Goal: Task Accomplishment & Management: Use online tool/utility

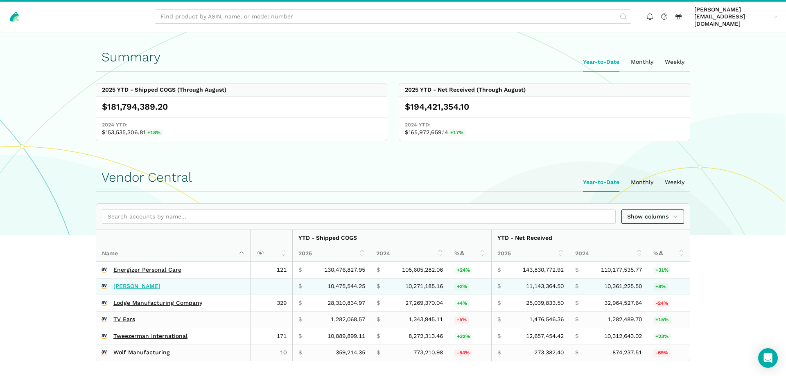
click at [128, 283] on link "[PERSON_NAME]" at bounding box center [136, 286] width 47 height 7
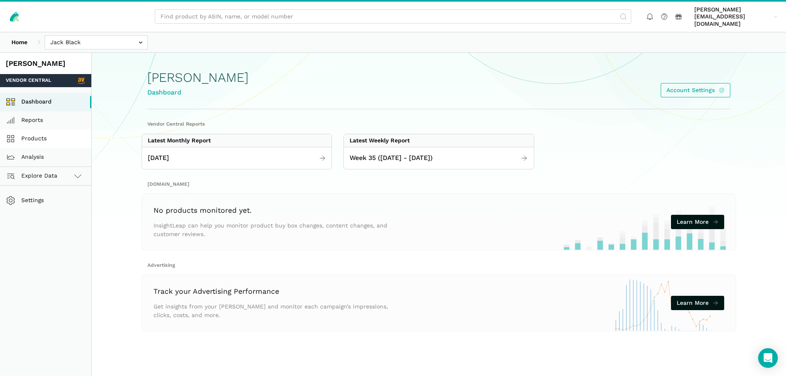
click at [35, 131] on link "Products" at bounding box center [45, 139] width 91 height 18
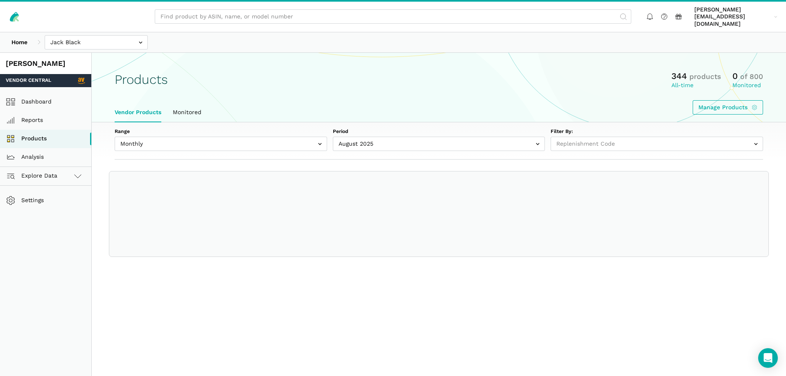
select select
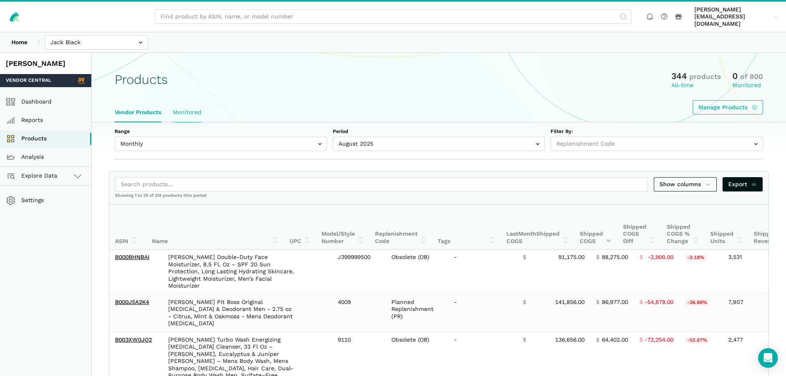
click at [192, 104] on link "Monitored" at bounding box center [187, 112] width 40 height 19
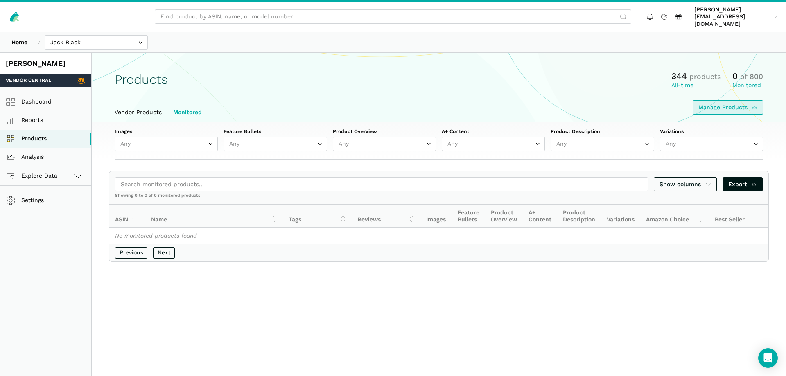
click at [718, 102] on link "Manage Products" at bounding box center [728, 107] width 71 height 14
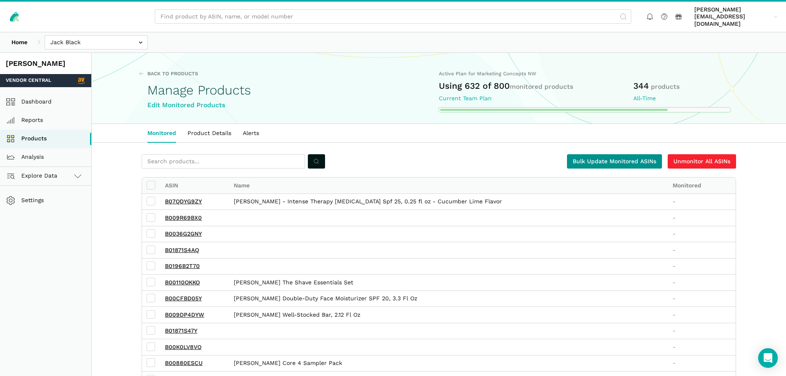
click at [600, 154] on link "Bulk Update Monitored ASINs" at bounding box center [614, 161] width 95 height 14
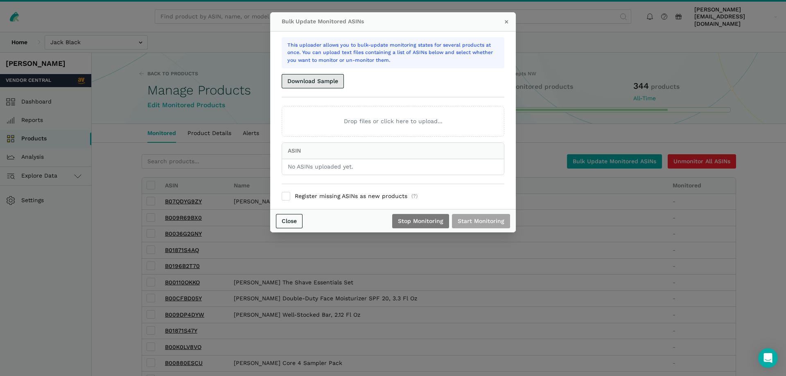
click at [323, 84] on button "Download Sample" at bounding box center [313, 81] width 62 height 14
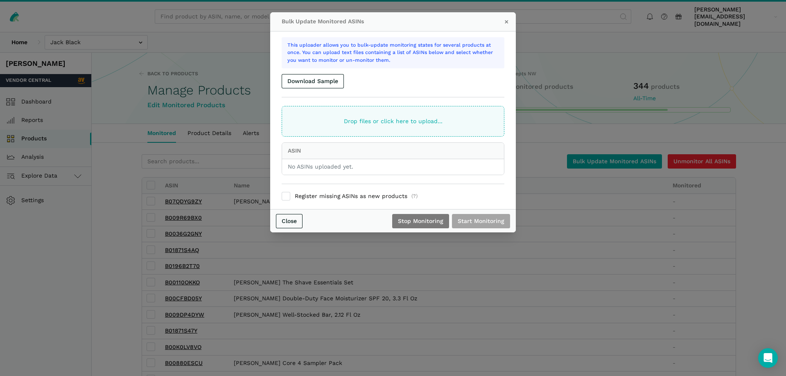
click at [373, 123] on ui-file-dropper "Drop files or click here to upload..." at bounding box center [393, 121] width 223 height 31
type input "C:\fakepath\InsightLeap Bulk Upload 9.4.25.xlsx"
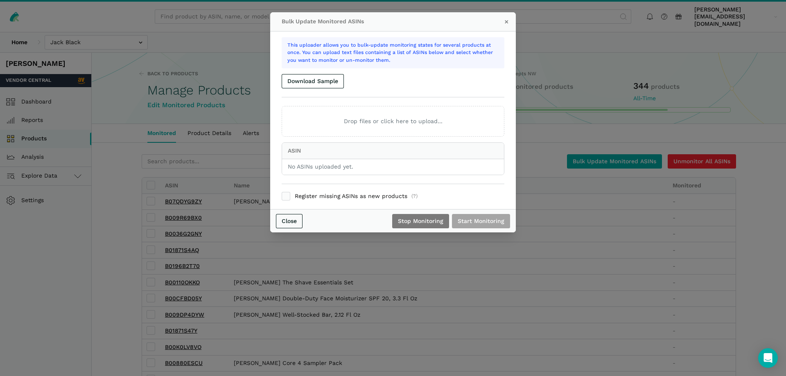
click at [285, 196] on label "Register missing ASINs as new products (?)" at bounding box center [393, 197] width 223 height 8
click at [282, 193] on input "Register missing ASINs as new products (?)" at bounding box center [282, 193] width 0 height 0
click at [285, 198] on label "Register missing ASINs as new products (?)" at bounding box center [393, 197] width 223 height 8
click at [282, 193] on input "Register missing ASINs as new products (?)" at bounding box center [282, 193] width 0 height 0
checkbox input "false"
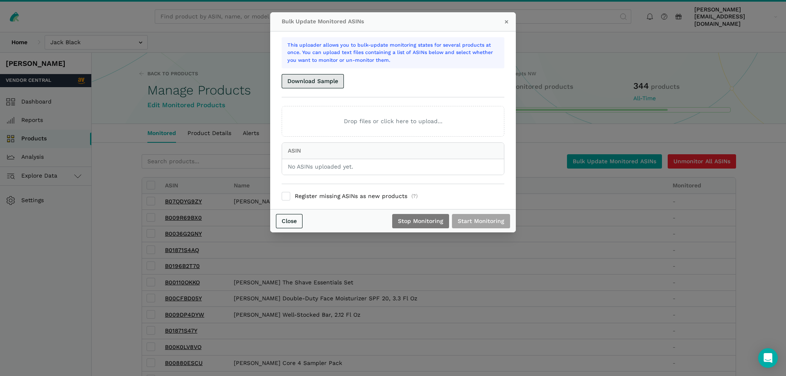
click at [317, 83] on button "Download Sample" at bounding box center [313, 81] width 62 height 14
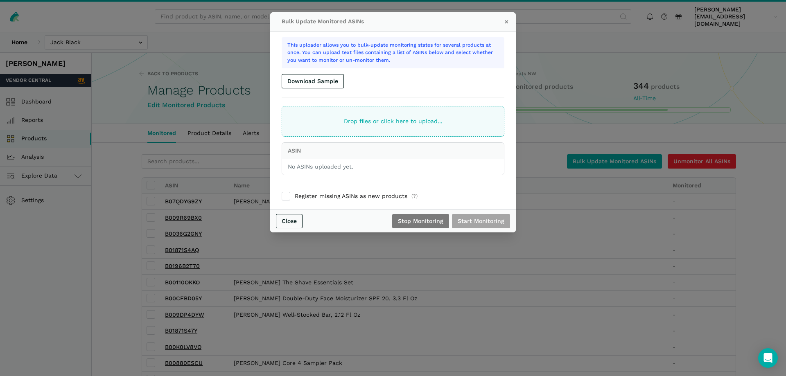
click at [376, 127] on ui-file-dropper "Drop files or click here to upload..." at bounding box center [393, 121] width 223 height 31
type input "C:\fakepath\InsightLeap Bulk Upload 9.4.25.txt"
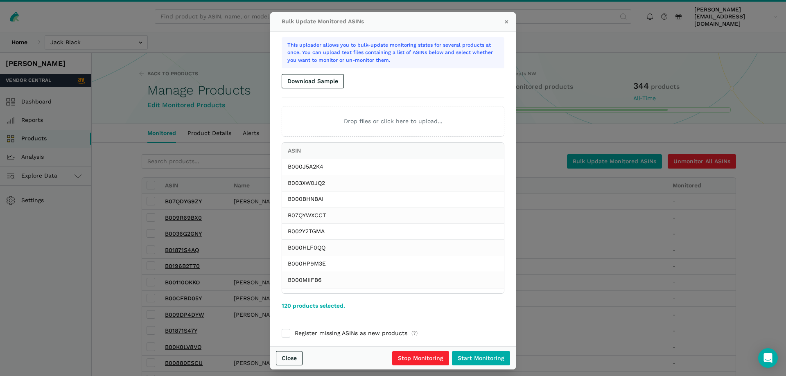
scroll to position [6, 0]
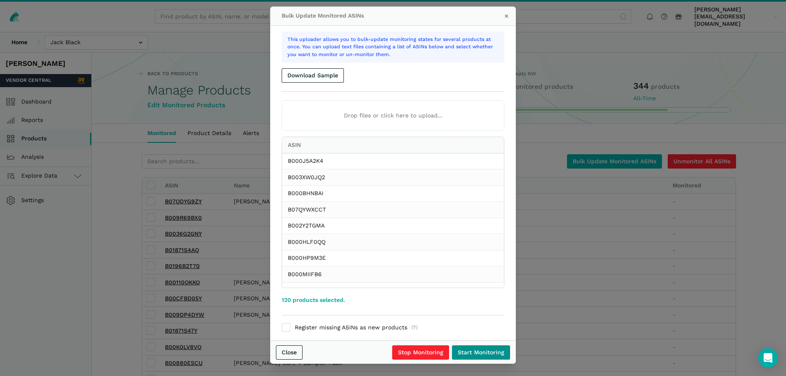
click at [470, 354] on input "Start Monitoring" at bounding box center [481, 353] width 58 height 14
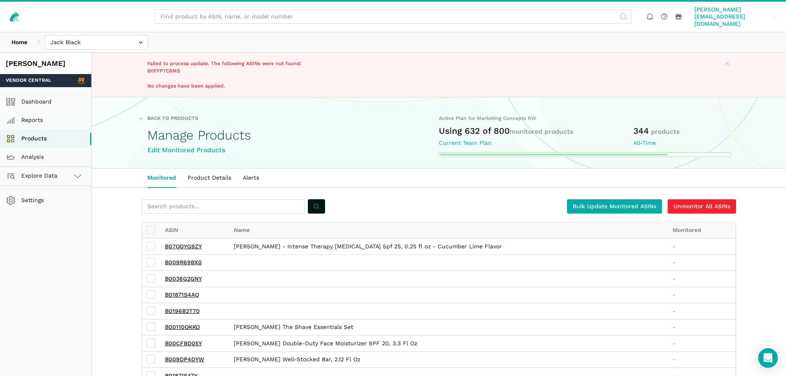
click at [746, 16] on span "[PERSON_NAME][EMAIL_ADDRESS][DOMAIN_NAME]" at bounding box center [733, 17] width 77 height 22
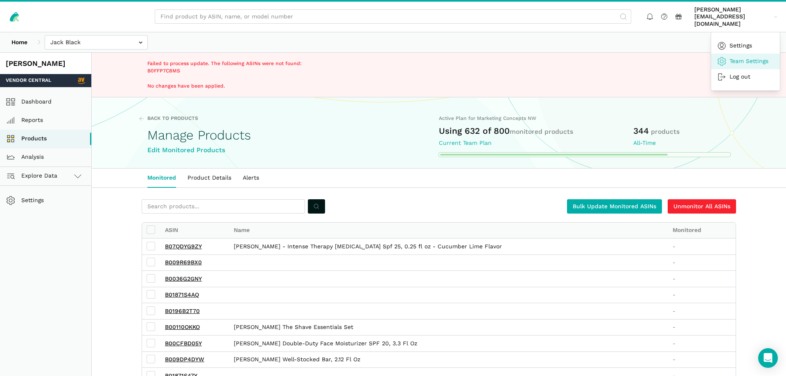
click at [740, 54] on link "Team Settings" at bounding box center [745, 62] width 69 height 16
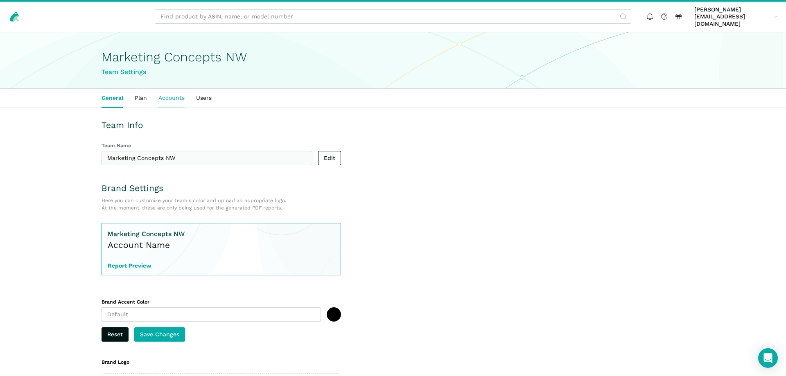
click at [163, 91] on link "Accounts" at bounding box center [172, 98] width 38 height 19
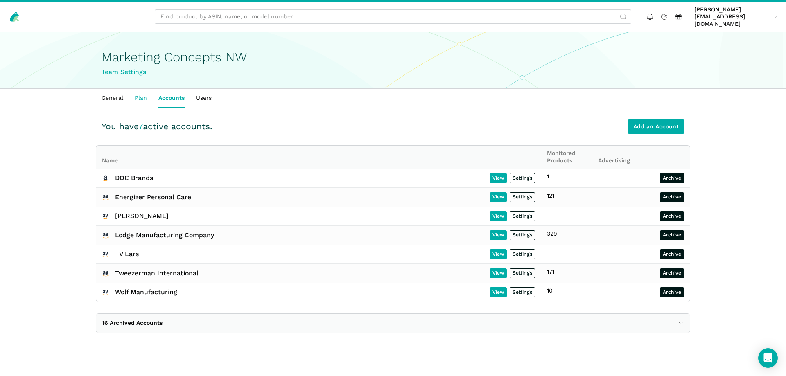
click at [143, 93] on link "Plan" at bounding box center [141, 98] width 24 height 19
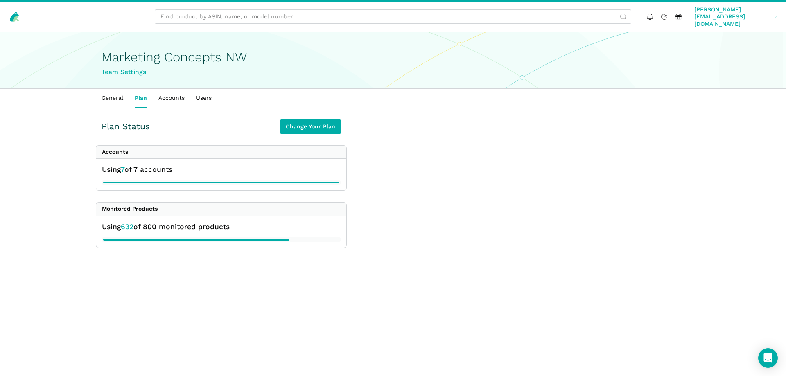
click at [748, 13] on span "[PERSON_NAME][EMAIL_ADDRESS][DOMAIN_NAME]" at bounding box center [733, 17] width 77 height 22
click at [747, 54] on link "Team Settings" at bounding box center [745, 62] width 69 height 16
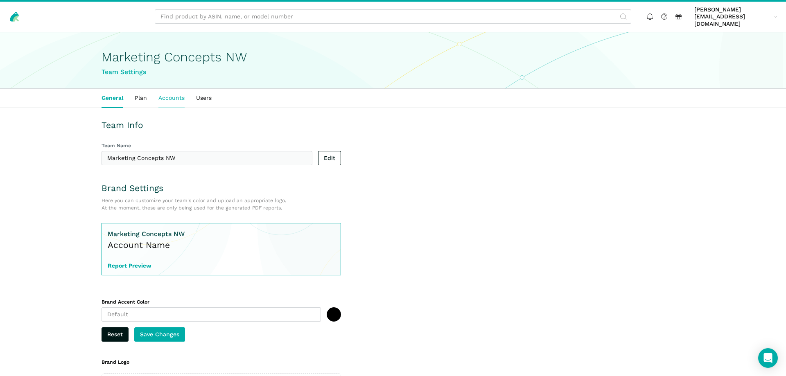
click at [169, 90] on link "Accounts" at bounding box center [172, 98] width 38 height 19
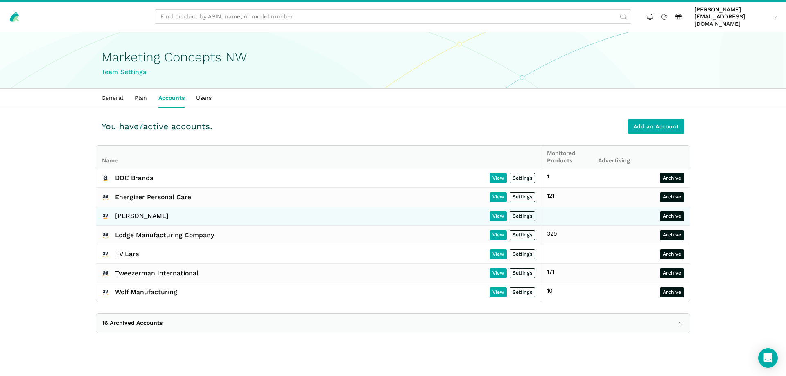
click at [140, 211] on div "[PERSON_NAME]" at bounding box center [142, 216] width 54 height 10
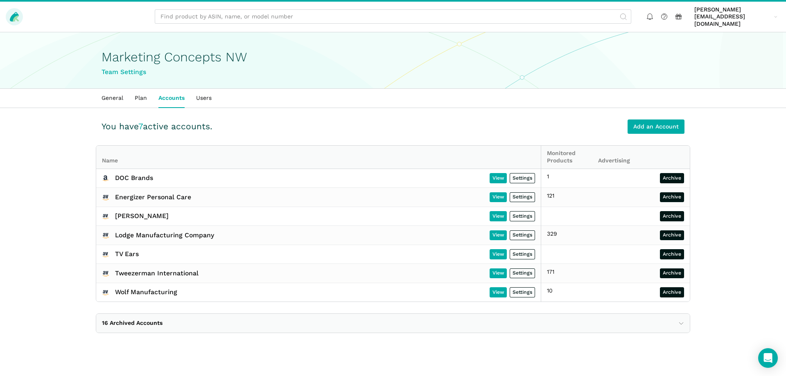
click at [7, 16] on link at bounding box center [14, 16] width 17 height 17
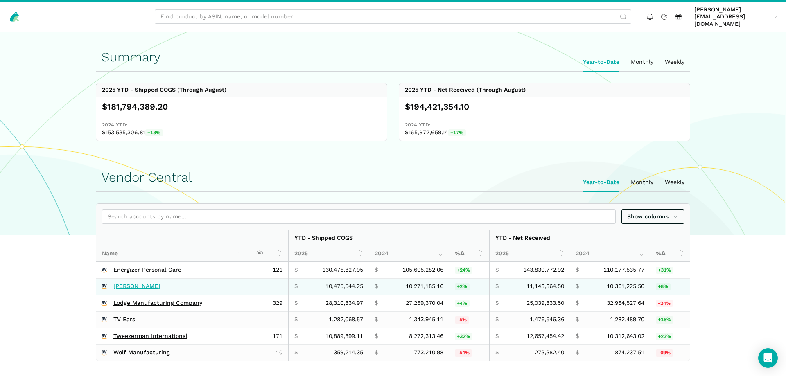
click at [135, 283] on link "[PERSON_NAME]" at bounding box center [136, 286] width 47 height 7
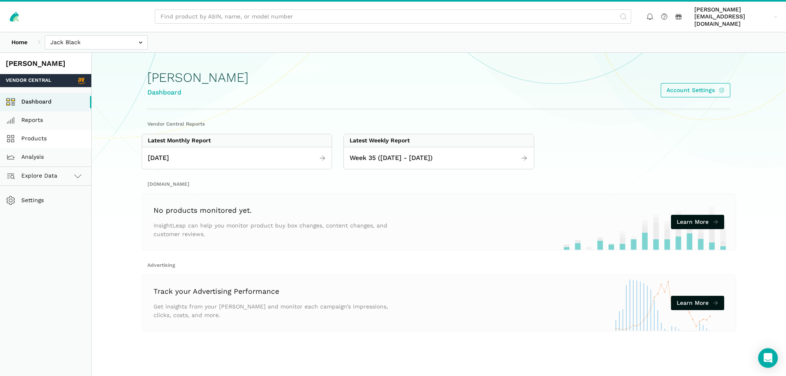
click at [33, 132] on link "Products" at bounding box center [45, 139] width 91 height 18
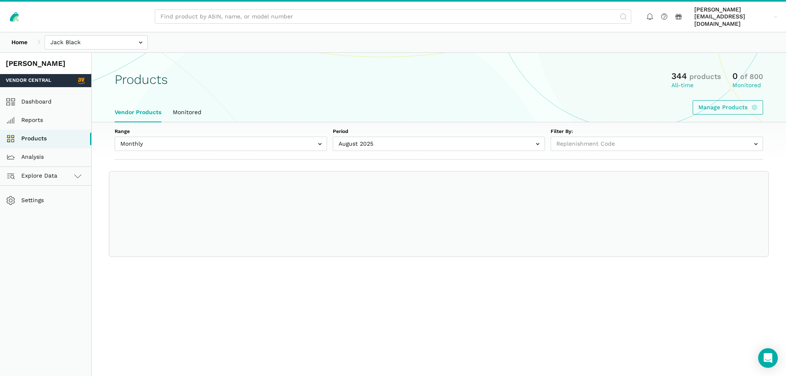
select select
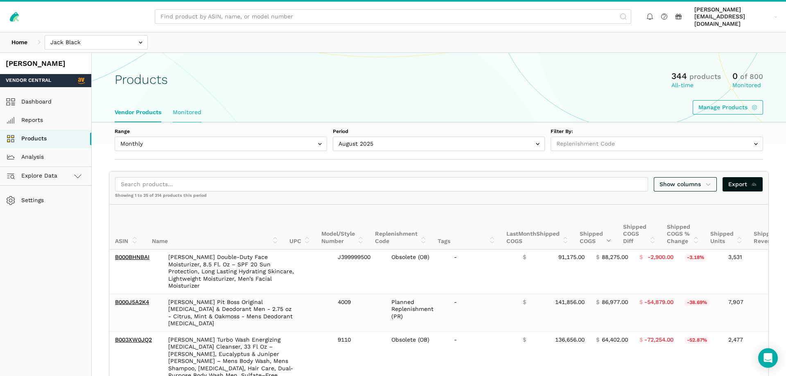
click at [183, 106] on link "Monitored" at bounding box center [187, 112] width 40 height 19
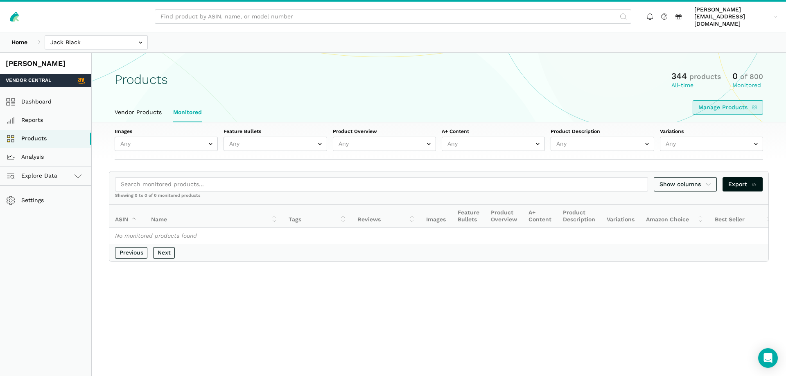
click at [724, 100] on link "Manage Products" at bounding box center [728, 107] width 71 height 14
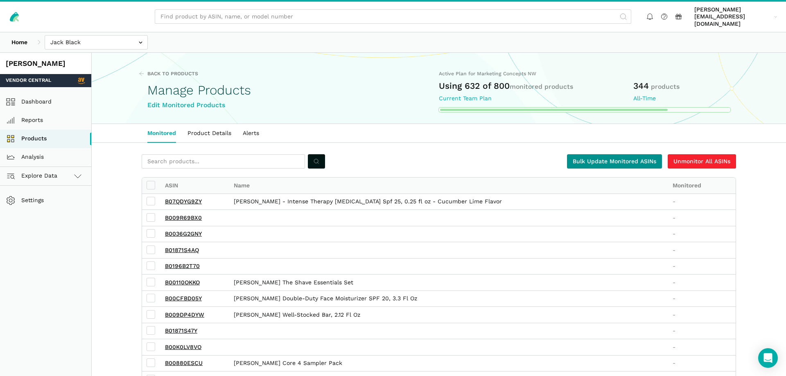
click at [626, 155] on link "Bulk Update Monitored ASINs" at bounding box center [614, 161] width 95 height 14
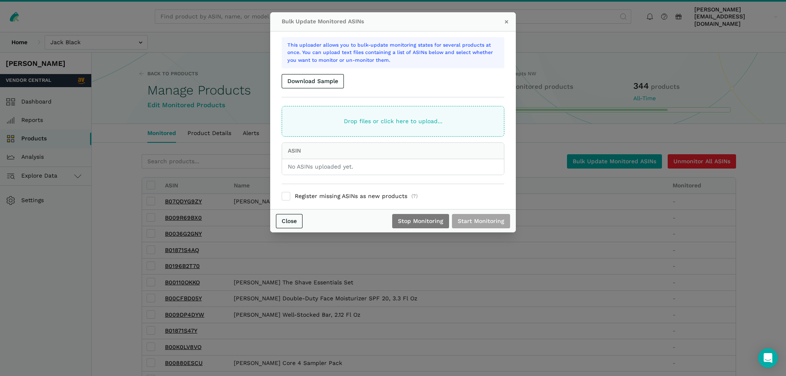
click at [410, 121] on ui-file-dropper "Drop files or click here to upload..." at bounding box center [393, 121] width 223 height 31
type input "C:\fakepath\InsightLeap Bulk Upload [DATE].txt"
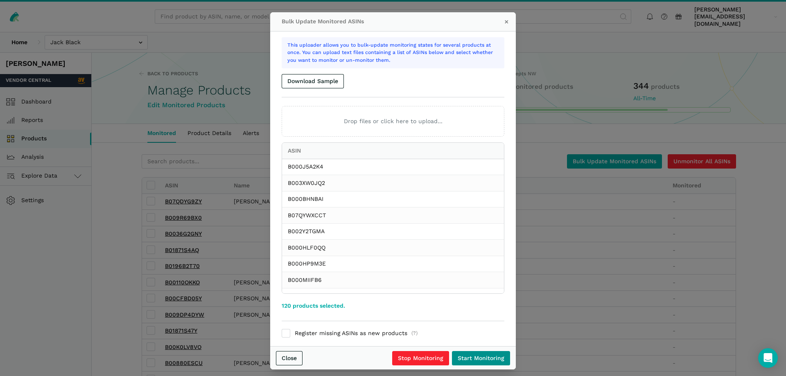
click at [486, 359] on input "Start Monitoring" at bounding box center [481, 358] width 58 height 14
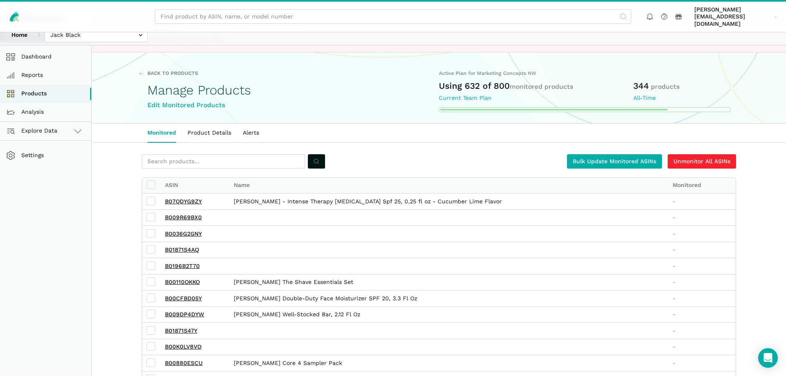
scroll to position [41, 0]
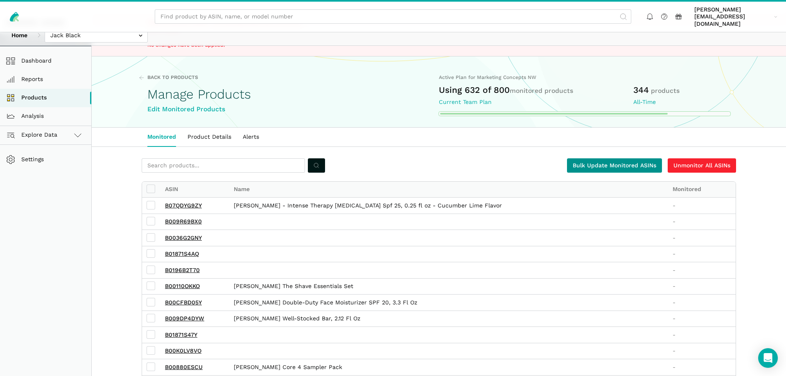
click at [603, 158] on link "Bulk Update Monitored ASINs" at bounding box center [614, 165] width 95 height 14
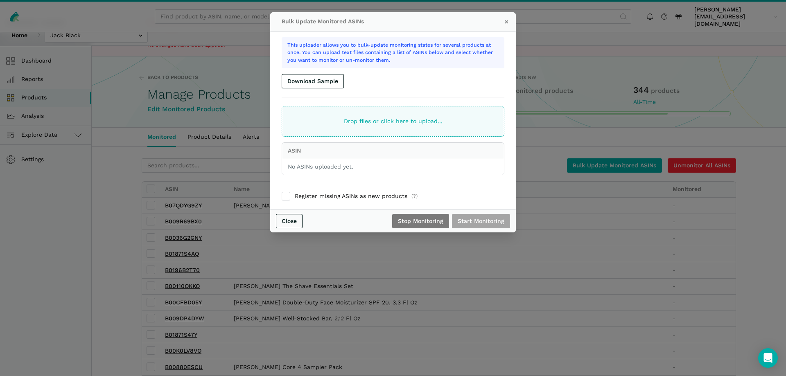
click at [367, 123] on ui-file-dropper "Drop files or click here to upload..." at bounding box center [393, 121] width 223 height 31
type input "C:\fakepath\InsightLeap Bulk Upload [DATE].txt"
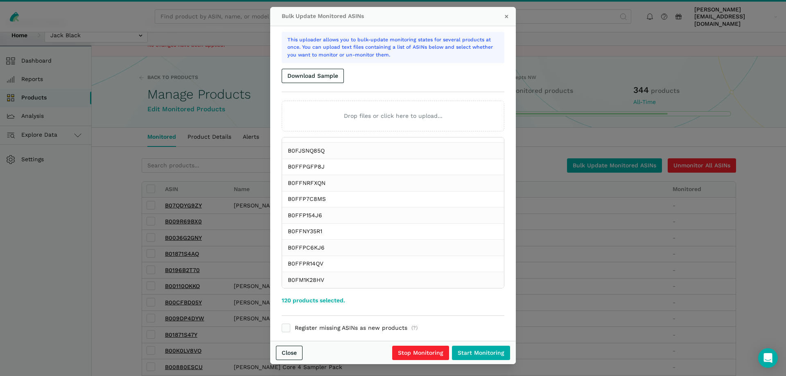
scroll to position [6, 0]
click at [481, 353] on input "Start Monitoring" at bounding box center [481, 353] width 58 height 14
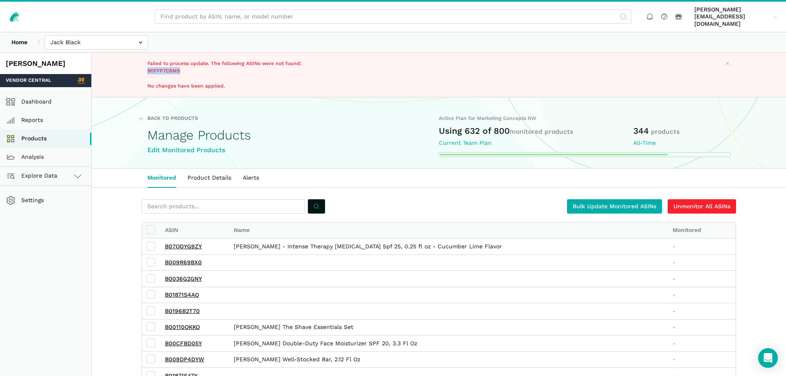
drag, startPoint x: 179, startPoint y: 64, endPoint x: 149, endPoint y: 64, distance: 29.9
click at [149, 64] on p "Failed to process update. The following ASINs were not found: B0FFP7C8MS No cha…" at bounding box center [253, 75] width 213 height 30
copy p "B0FFP7C8MS"
click at [630, 199] on link "Bulk Update Monitored ASINs" at bounding box center [614, 206] width 95 height 14
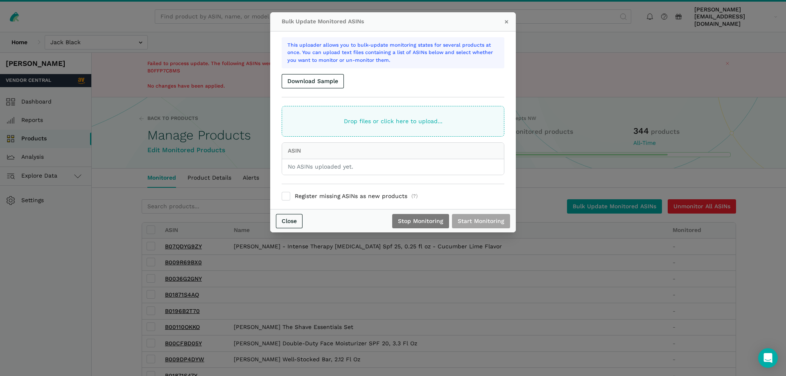
click at [349, 117] on ui-file-dropper "Drop files or click here to upload..." at bounding box center [393, 121] width 223 height 31
type input "C:\fakepath\InsightLeap Bulk Upload 9.4.25.txt"
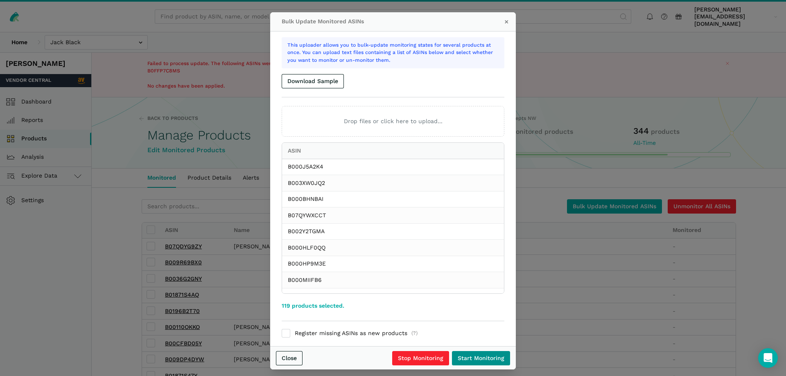
click at [483, 360] on input "Start Monitoring" at bounding box center [481, 358] width 58 height 14
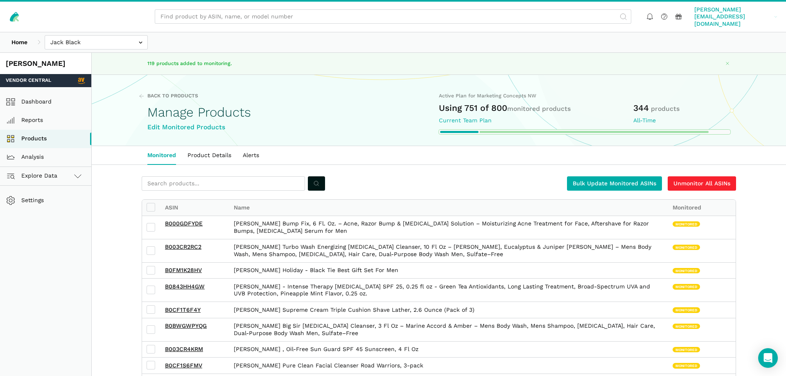
click at [739, 12] on span "[PERSON_NAME][EMAIL_ADDRESS][DOMAIN_NAME]" at bounding box center [733, 17] width 77 height 22
click at [740, 54] on link "Team Settings" at bounding box center [745, 62] width 69 height 16
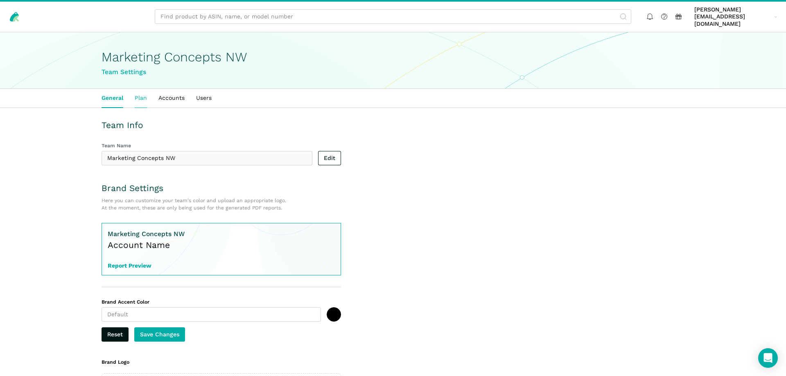
click at [138, 95] on link "Plan" at bounding box center [141, 98] width 24 height 19
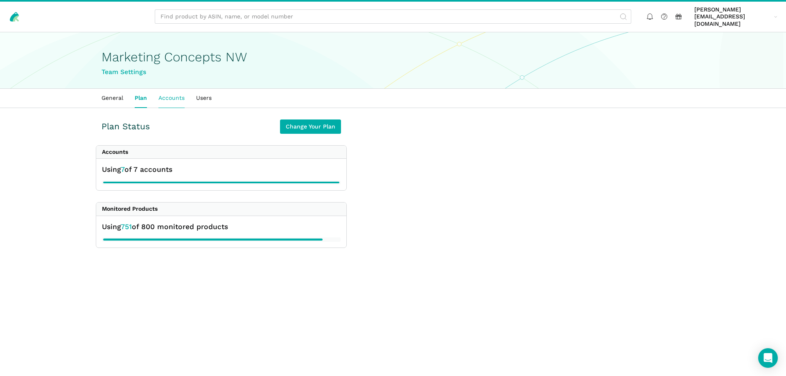
click at [163, 93] on link "Accounts" at bounding box center [172, 98] width 38 height 19
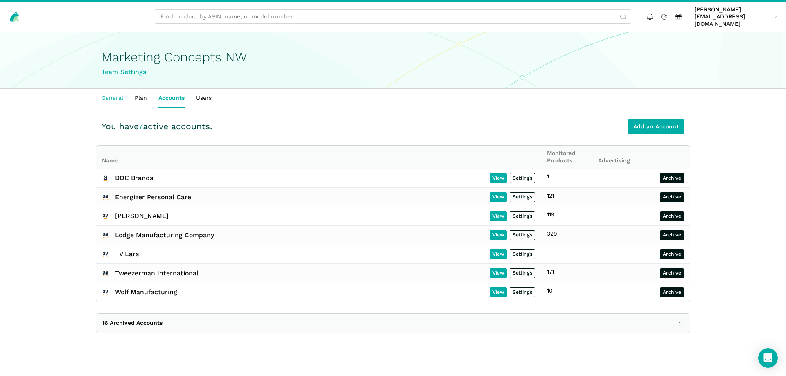
click at [118, 94] on link "General" at bounding box center [112, 98] width 33 height 19
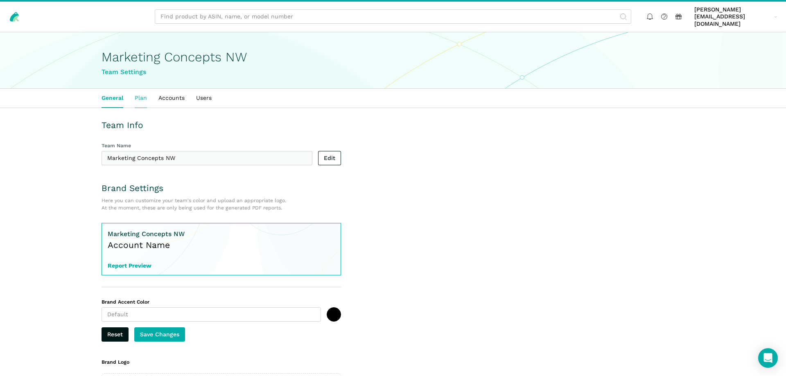
click at [140, 91] on link "Plan" at bounding box center [141, 98] width 24 height 19
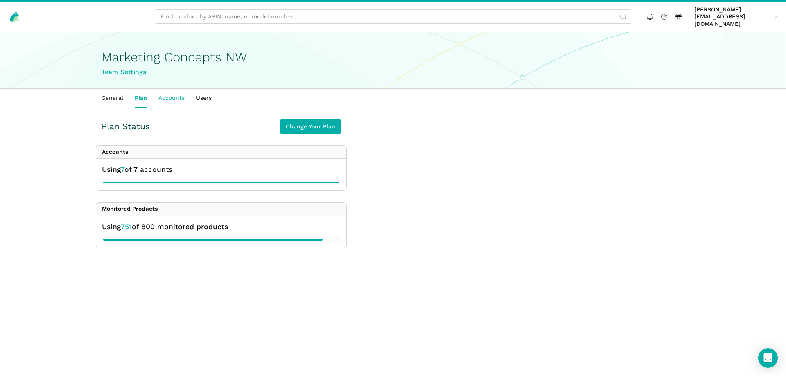
click at [162, 91] on link "Accounts" at bounding box center [172, 98] width 38 height 19
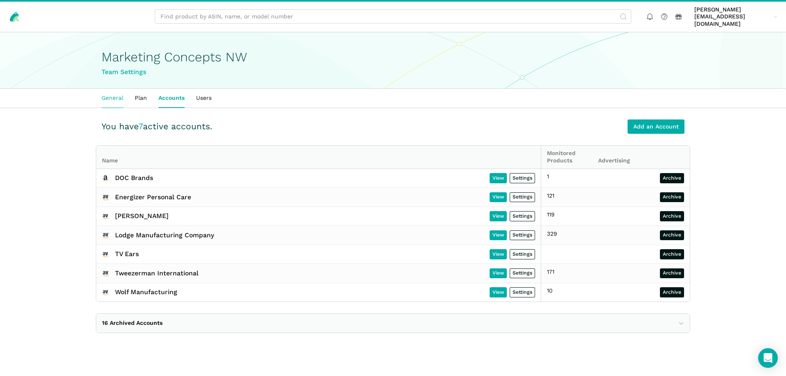
click at [113, 93] on link "General" at bounding box center [112, 98] width 33 height 19
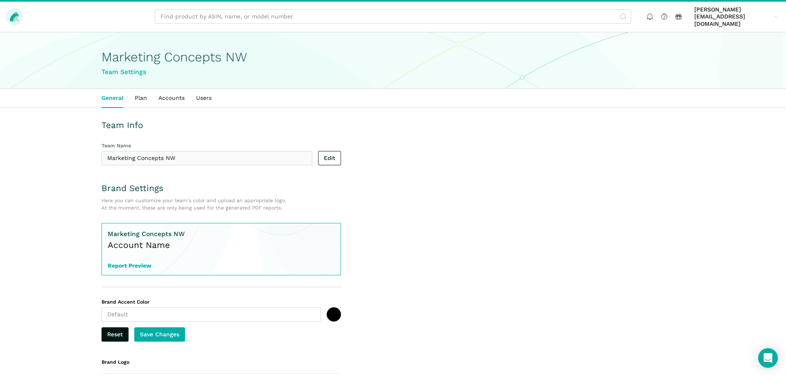
click at [11, 12] on icon at bounding box center [14, 16] width 11 height 11
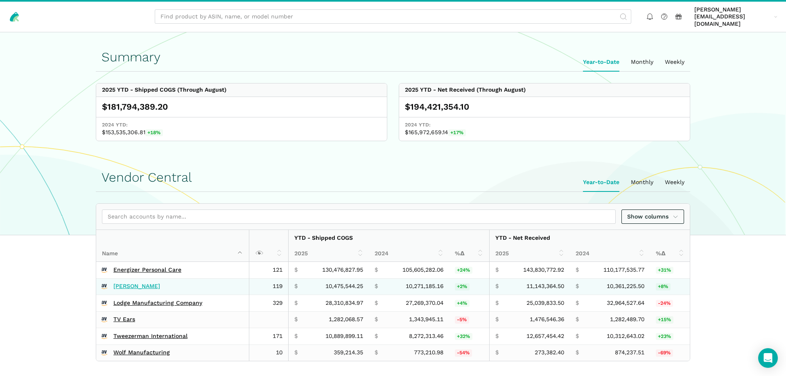
click at [133, 283] on link "[PERSON_NAME]" at bounding box center [136, 286] width 47 height 7
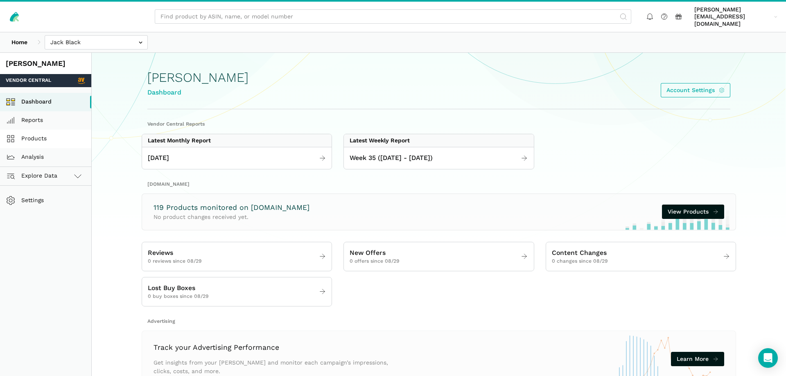
click at [39, 133] on link "Products" at bounding box center [45, 139] width 91 height 18
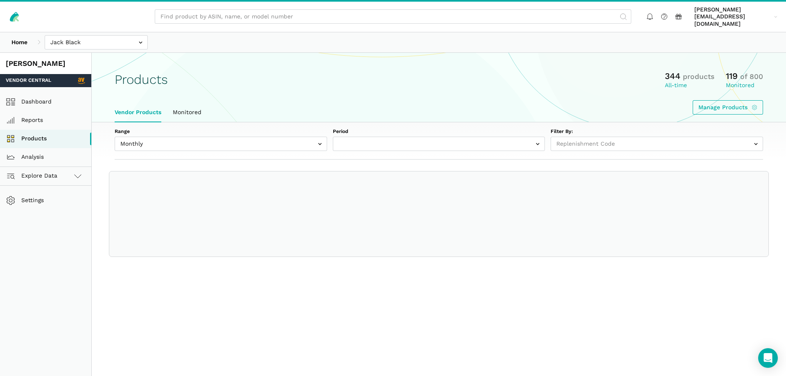
select select
select select "Monthly|2025-08-01"
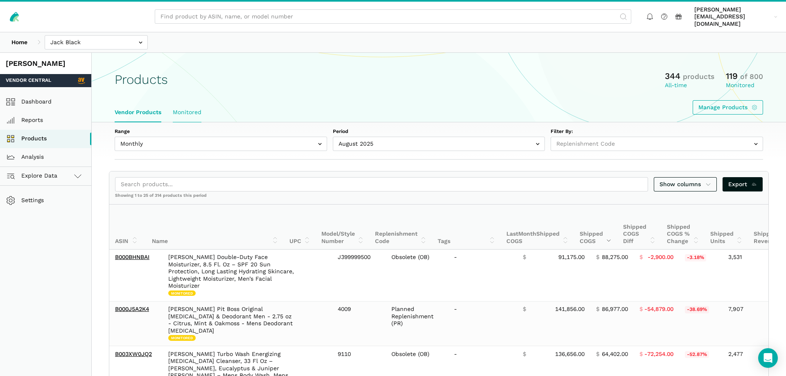
click at [197, 104] on link "Monitored" at bounding box center [187, 112] width 40 height 19
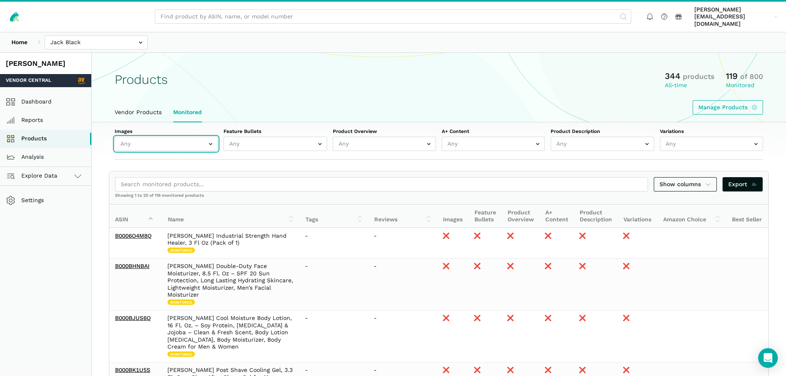
click at [165, 138] on input "text" at bounding box center [166, 144] width 103 height 14
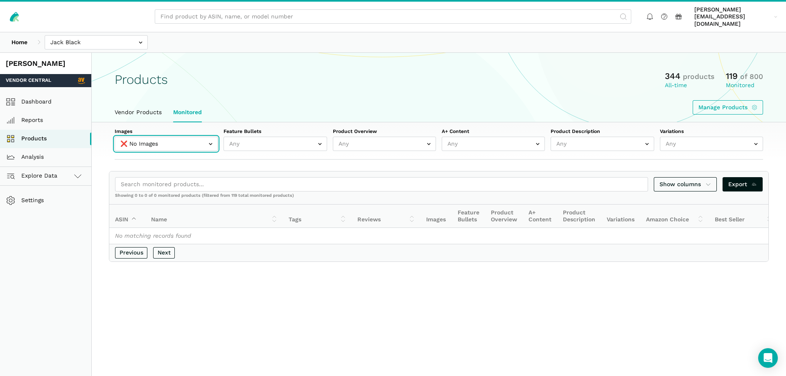
click at [210, 137] on input "text" at bounding box center [166, 144] width 103 height 14
select select "true"
click at [209, 137] on input "text" at bounding box center [166, 144] width 103 height 14
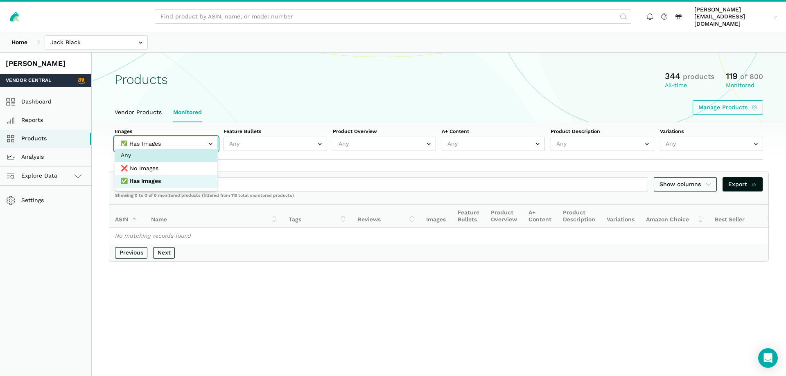
select select
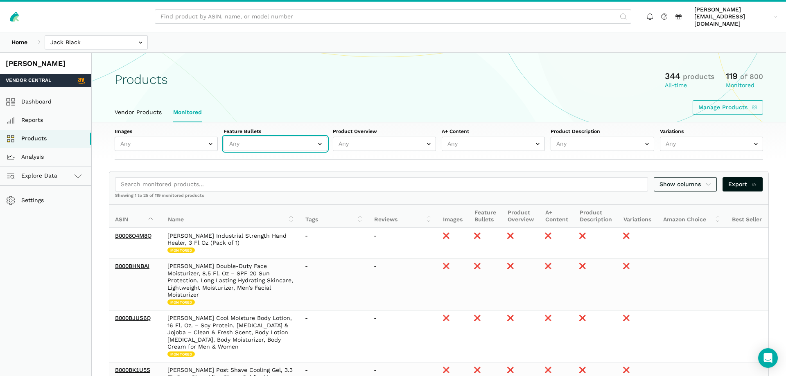
click at [260, 137] on input "text" at bounding box center [275, 144] width 103 height 14
select select "false"
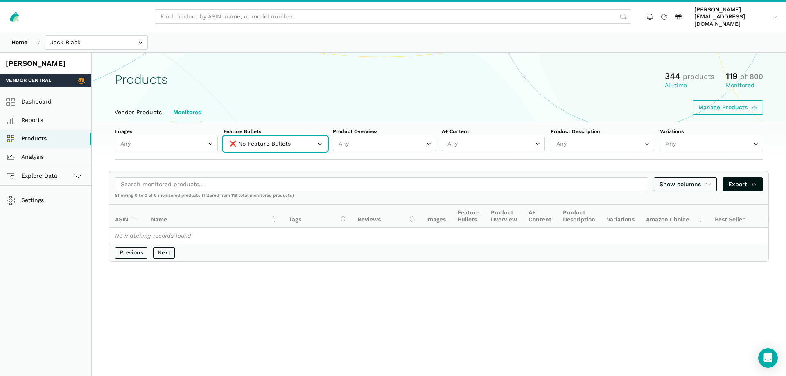
click at [319, 137] on input "text" at bounding box center [275, 144] width 103 height 14
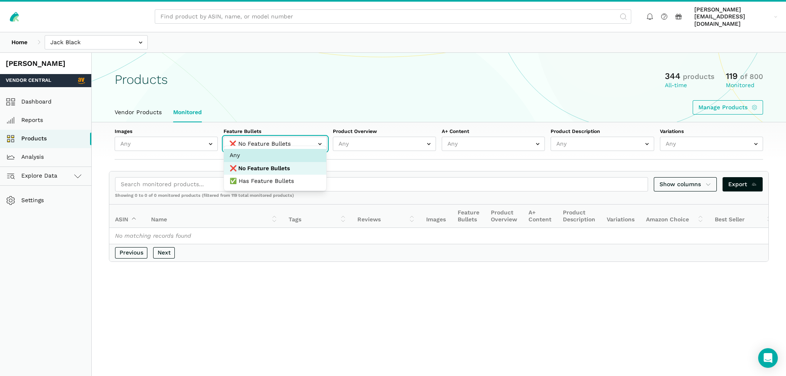
select select
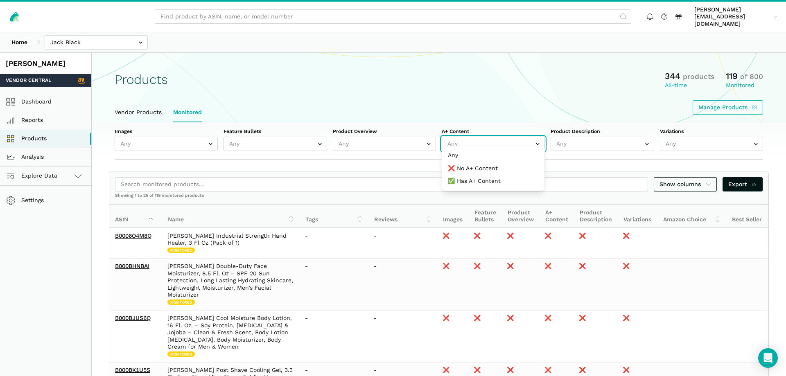
click at [491, 138] on input "text" at bounding box center [493, 144] width 103 height 14
select select "false"
click at [541, 137] on input "text" at bounding box center [493, 144] width 103 height 14
select select
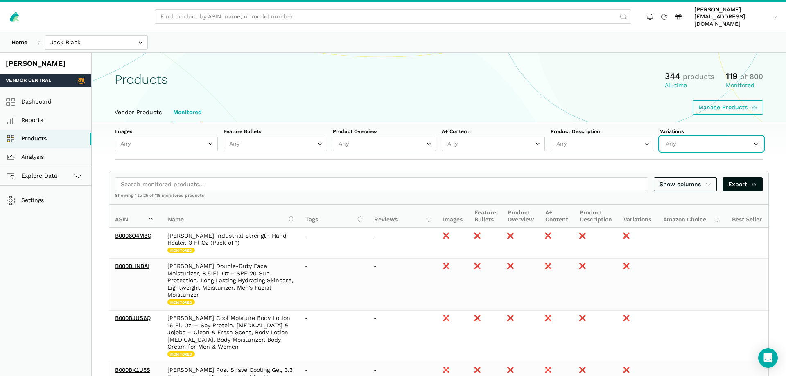
click at [677, 139] on input "text" at bounding box center [711, 144] width 103 height 14
click at [183, 103] on link "Monitored" at bounding box center [187, 112] width 40 height 19
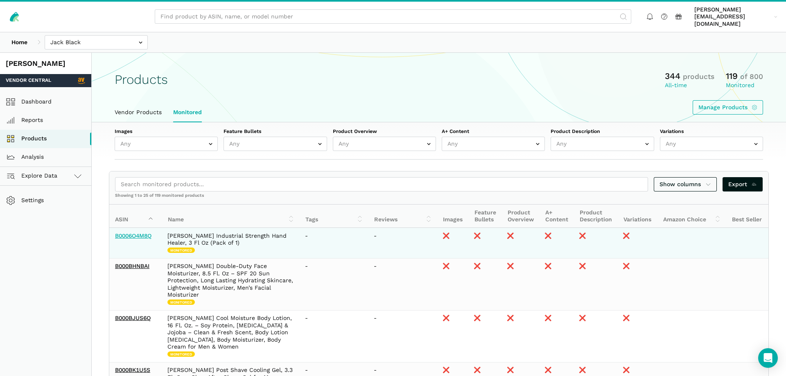
click at [144, 233] on link "B0006O4M8Q" at bounding box center [133, 236] width 36 height 7
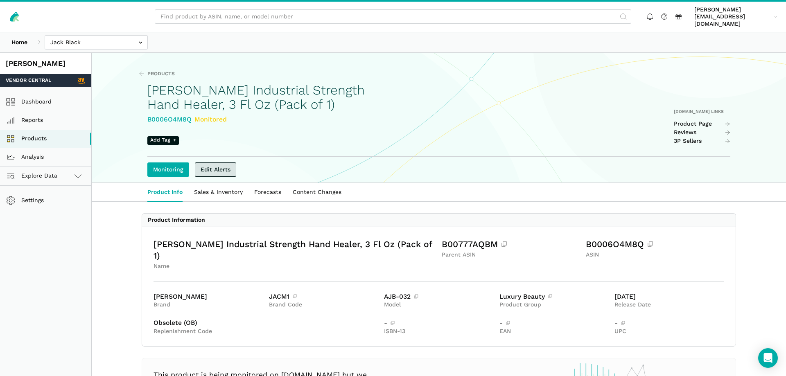
click at [231, 163] on link "Edit Alerts" at bounding box center [215, 170] width 41 height 14
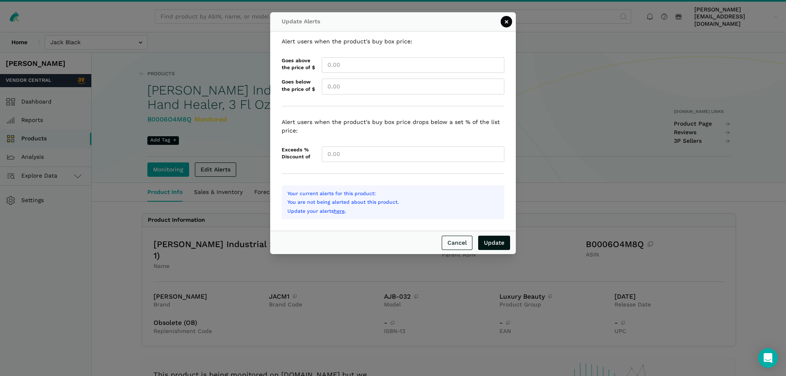
click at [506, 24] on button "×" at bounding box center [506, 21] width 11 height 11
